Goal: Information Seeking & Learning: Learn about a topic

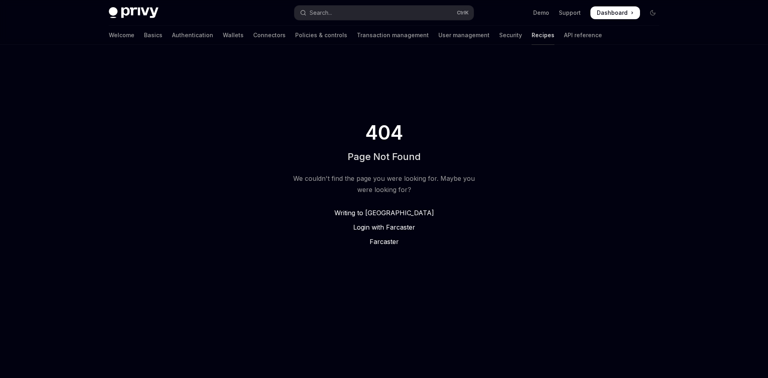
click at [532, 32] on link "Recipes" at bounding box center [543, 35] width 23 height 19
type textarea "*"
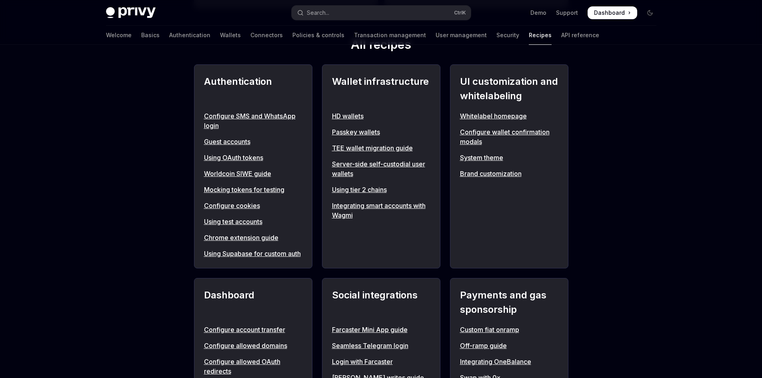
scroll to position [320, 0]
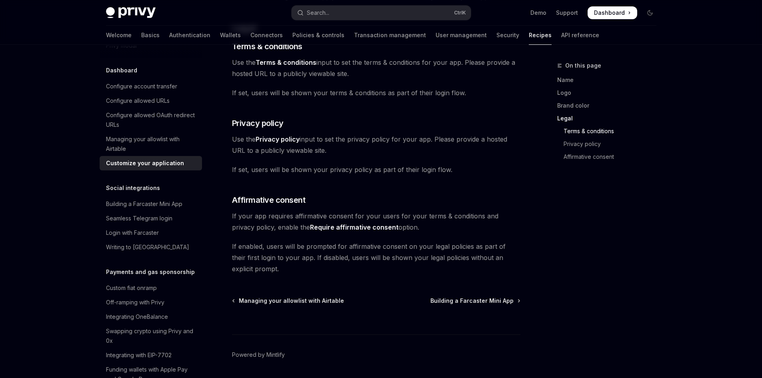
scroll to position [406, 0]
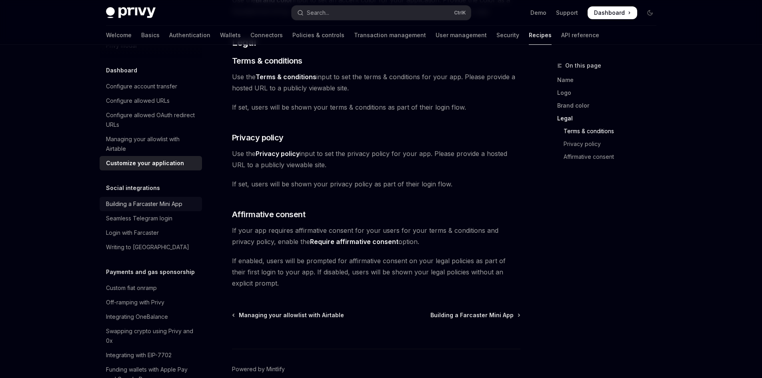
click at [166, 209] on div "Building a Farcaster Mini App" at bounding box center [144, 204] width 76 height 10
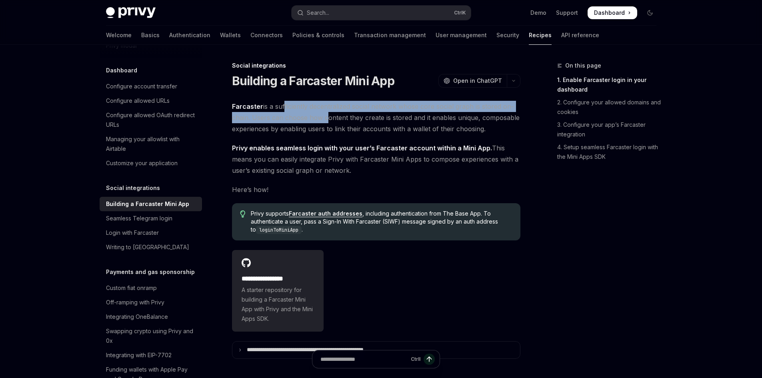
drag, startPoint x: 311, startPoint y: 111, endPoint x: 330, endPoint y: 114, distance: 19.4
click at [326, 114] on span "Farcaster is a sufficiently decentralized social network whose core social grap…" at bounding box center [376, 118] width 289 height 34
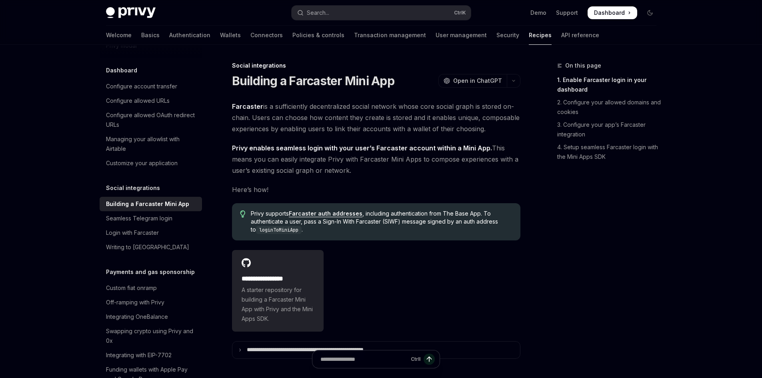
click at [330, 116] on span "Farcaster is a sufficiently decentralized social network whose core social grap…" at bounding box center [376, 118] width 289 height 34
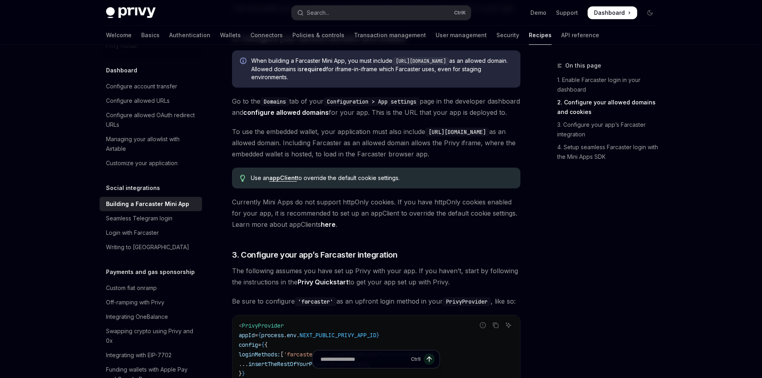
scroll to position [440, 0]
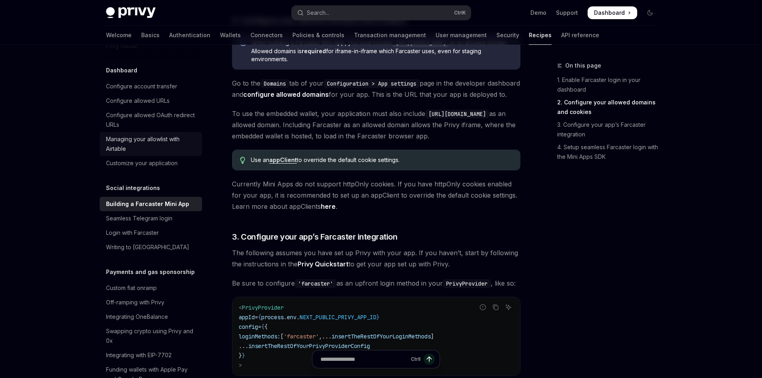
click at [180, 154] on div "Managing your allowlist with Airtable" at bounding box center [151, 143] width 91 height 19
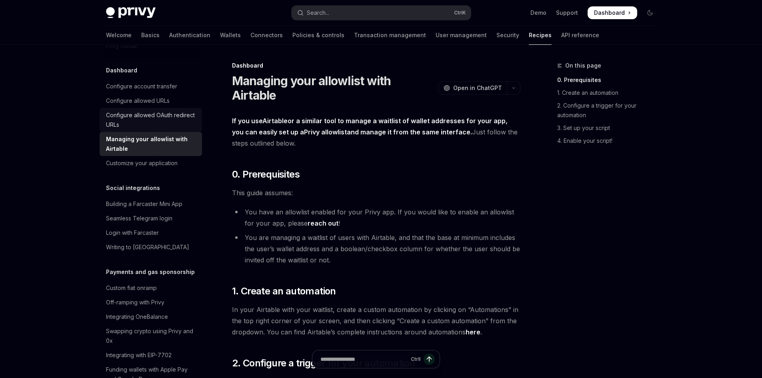
click at [177, 130] on div "Configure allowed OAuth redirect URLs" at bounding box center [151, 119] width 91 height 19
type textarea "*"
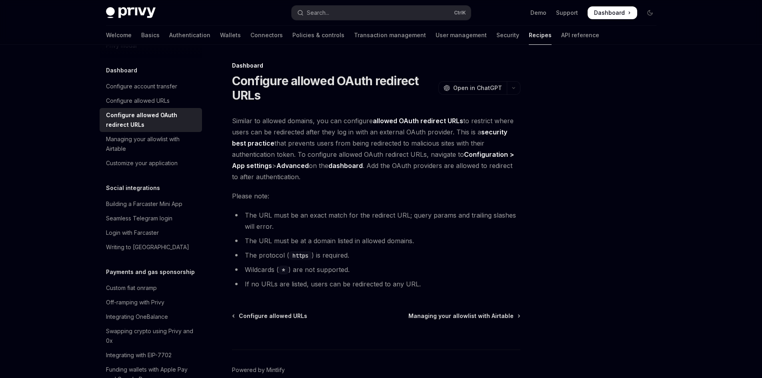
click at [358, 248] on ul "The URL must be an exact match for the redirect URL; query params and trailing …" at bounding box center [376, 250] width 289 height 80
